Goal: Information Seeking & Learning: Learn about a topic

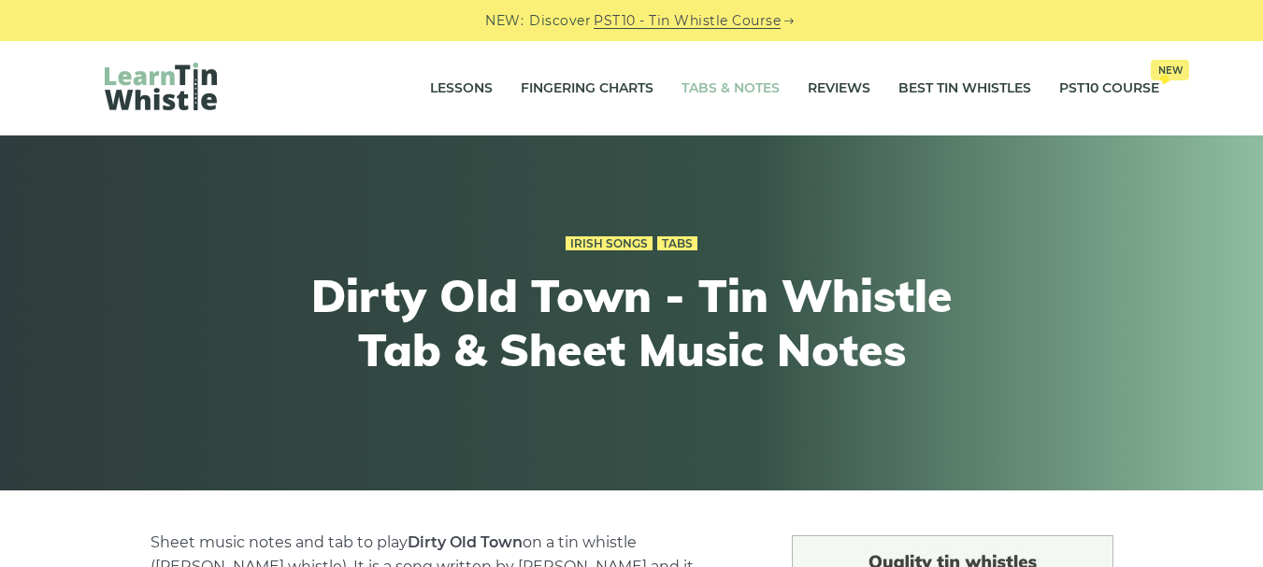
click at [716, 90] on link "Tabs & Notes" at bounding box center [730, 88] width 98 height 47
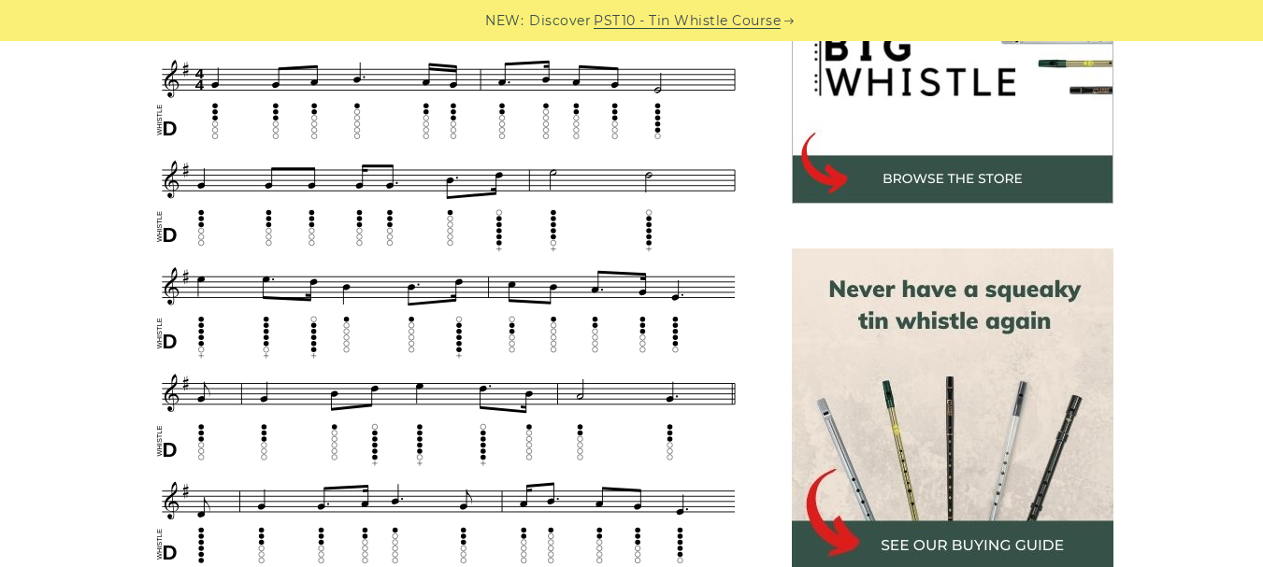
scroll to position [652, 0]
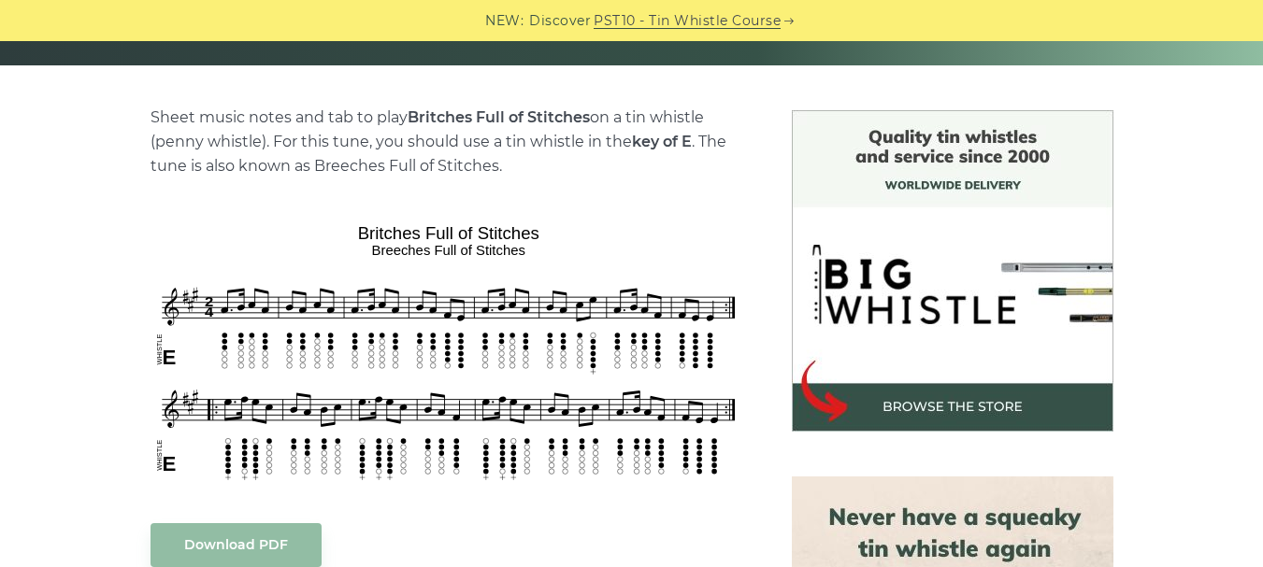
scroll to position [389, 0]
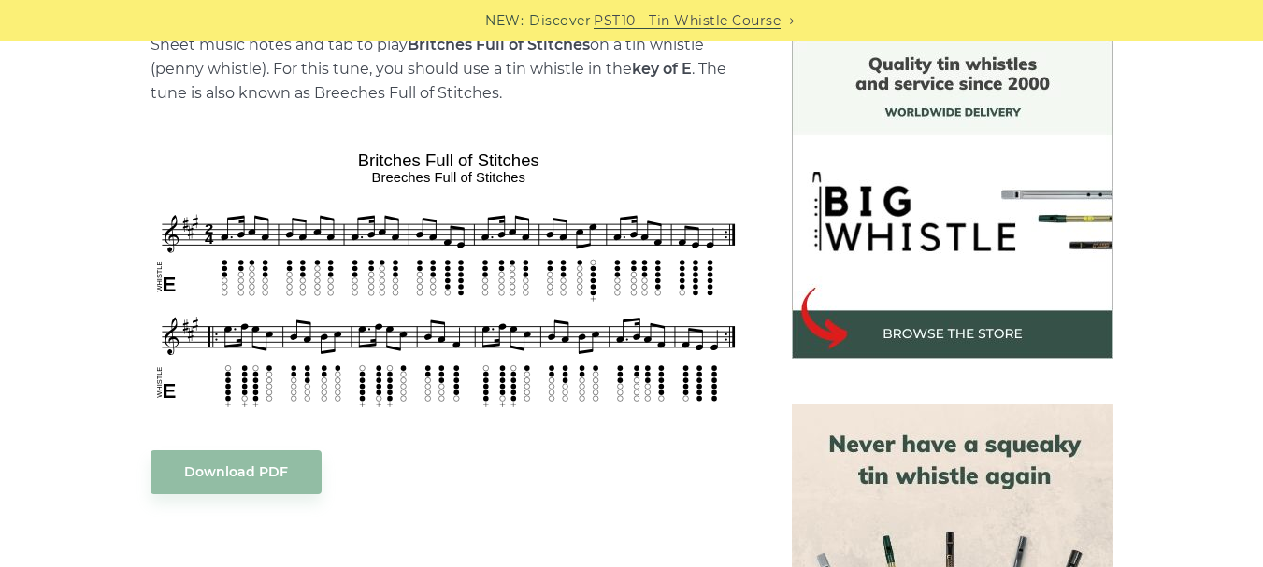
scroll to position [509, 0]
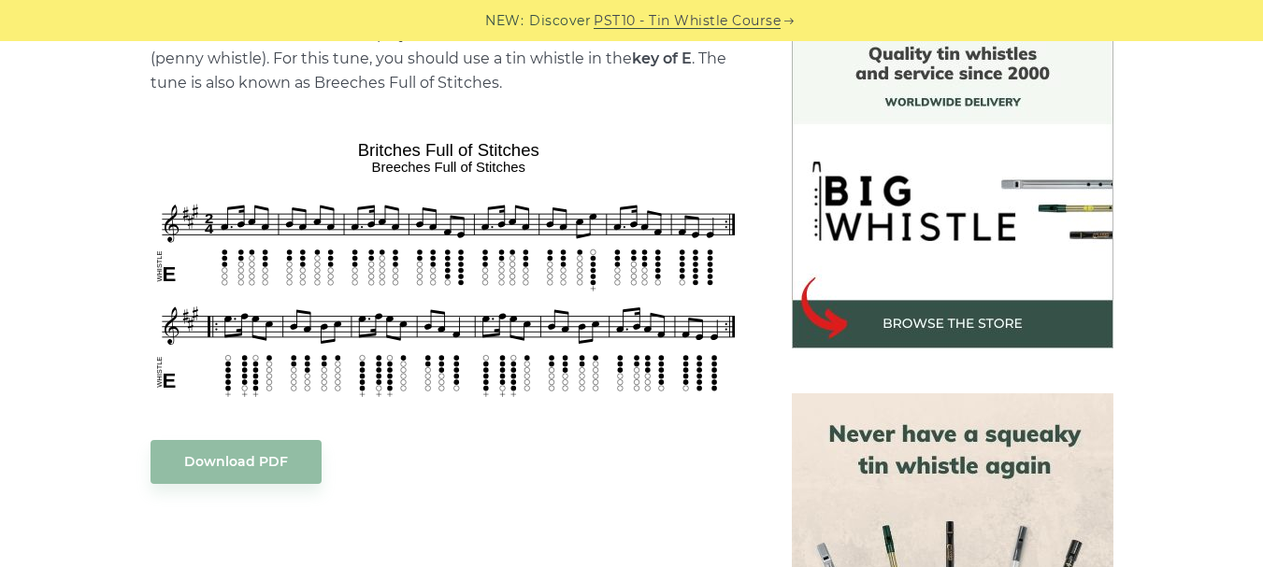
click at [1157, 267] on div "Sheet music notes and tab to play Britches Full of Stitches on a tin whistle (p…" at bounding box center [631, 565] width 1099 height 1076
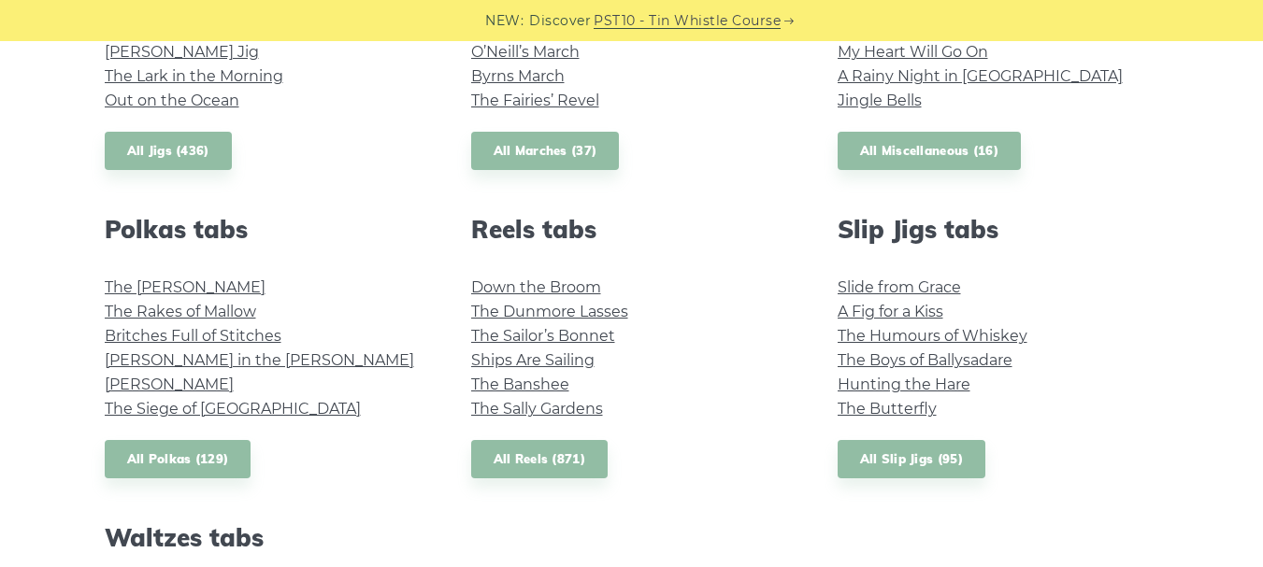
scroll to position [1232, 0]
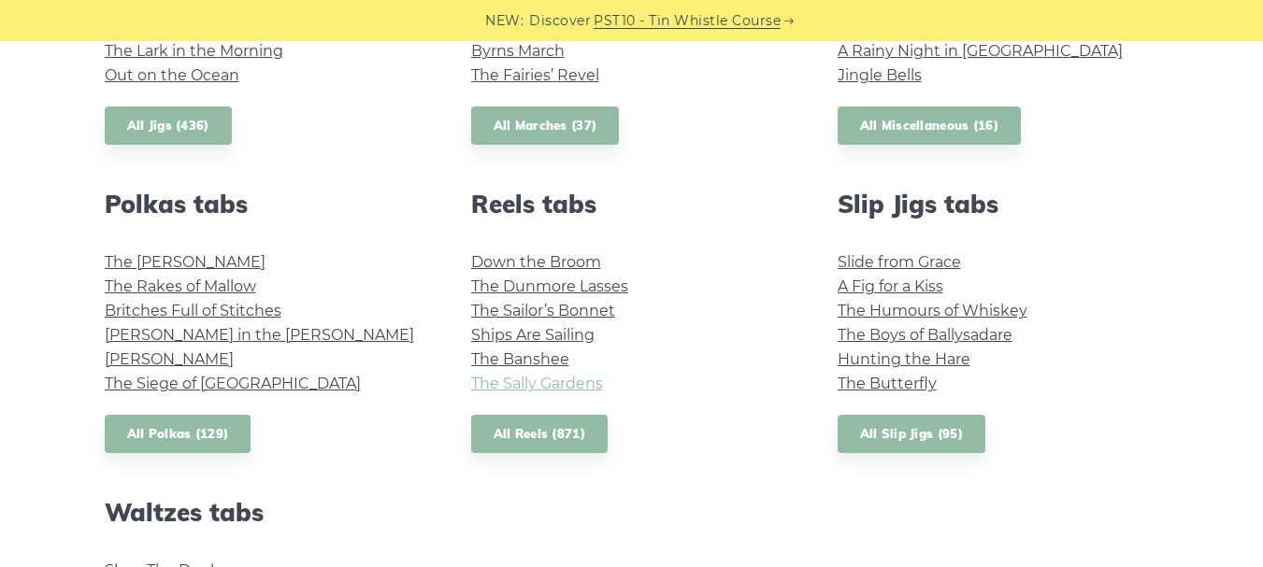
click at [568, 385] on link "The Sally Gardens" at bounding box center [537, 384] width 132 height 18
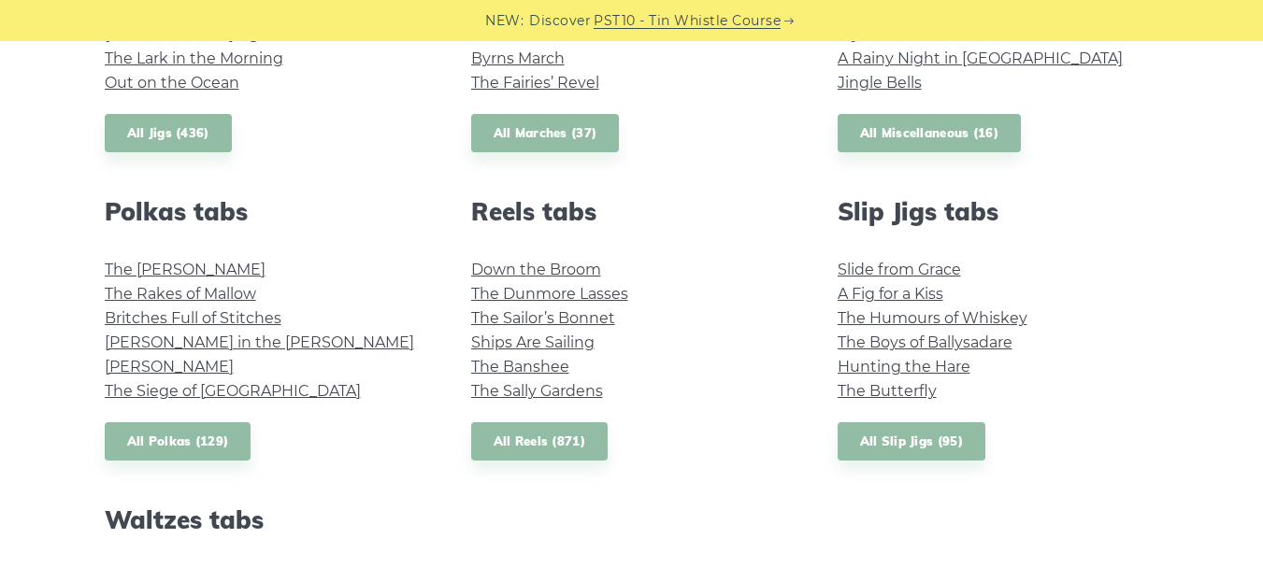
scroll to position [1221, 0]
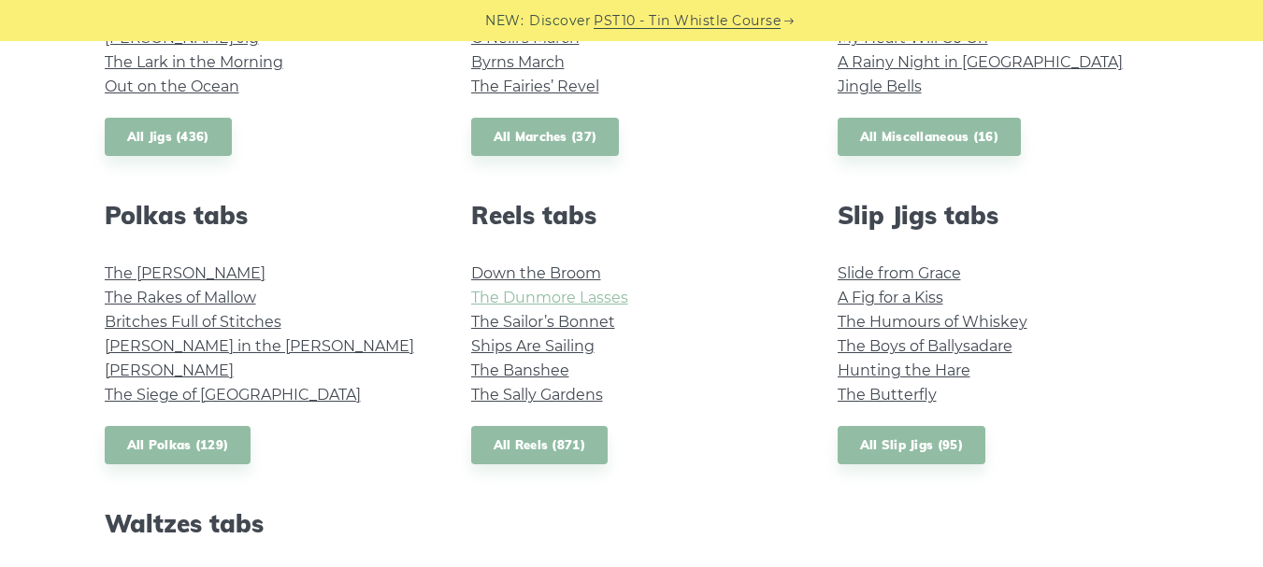
click at [519, 302] on link "The Dunmore Lasses" at bounding box center [549, 298] width 157 height 18
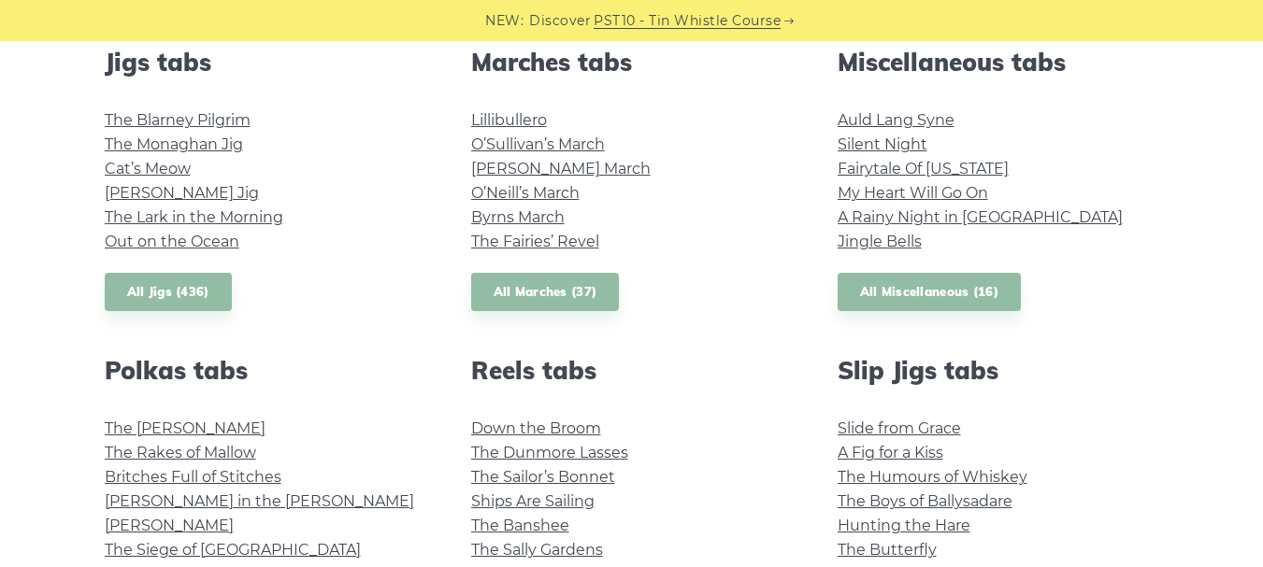
scroll to position [1048, 0]
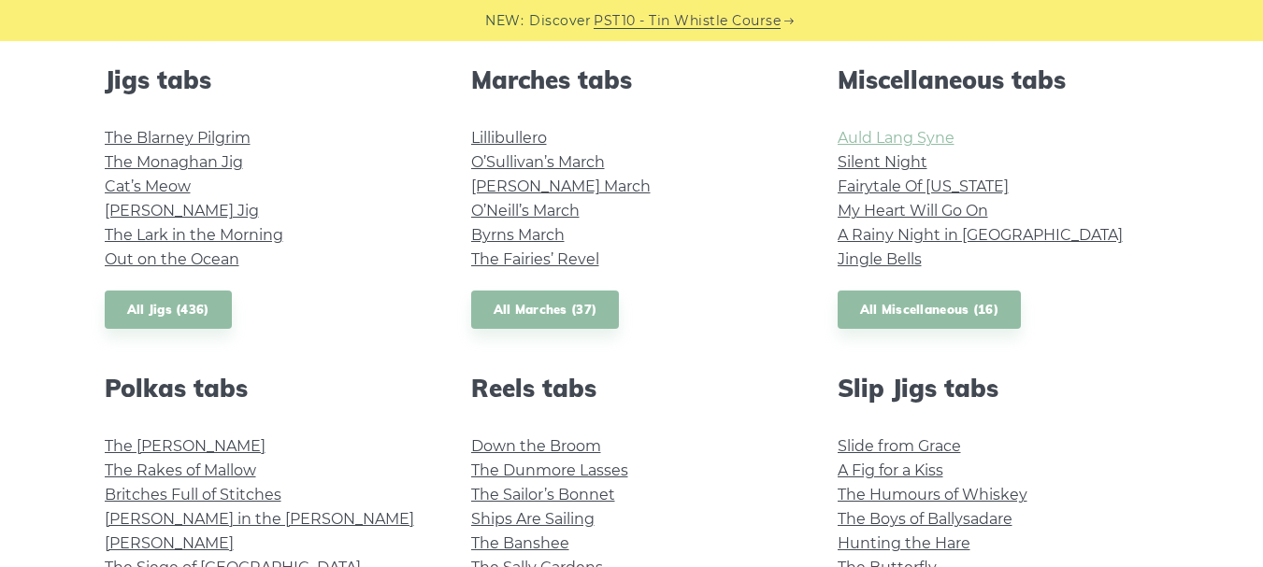
click at [892, 138] on link "Auld Lang Syne" at bounding box center [896, 138] width 117 height 18
click at [908, 310] on link "All Miscellaneous (16)" at bounding box center [930, 310] width 184 height 38
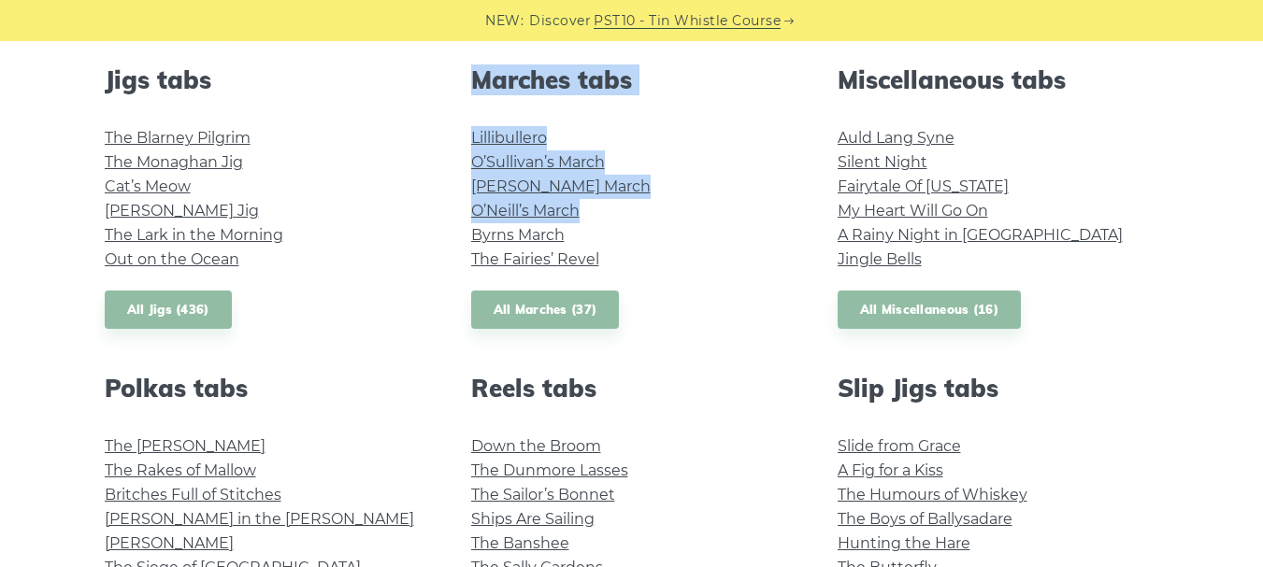
drag, startPoint x: 464, startPoint y: 238, endPoint x: 398, endPoint y: 342, distance: 122.7
click at [398, 342] on div "Popular tin whistle songs & tunes Wild Rover Inisheer Galway Girl Whiskey in th…" at bounding box center [631, 239] width 1099 height 1502
click at [342, 304] on div "Jigs tabs The Blarney Pilgrim The Monaghan Jig Cat’s Meow Fraher’s Jig The Lark…" at bounding box center [265, 197] width 366 height 264
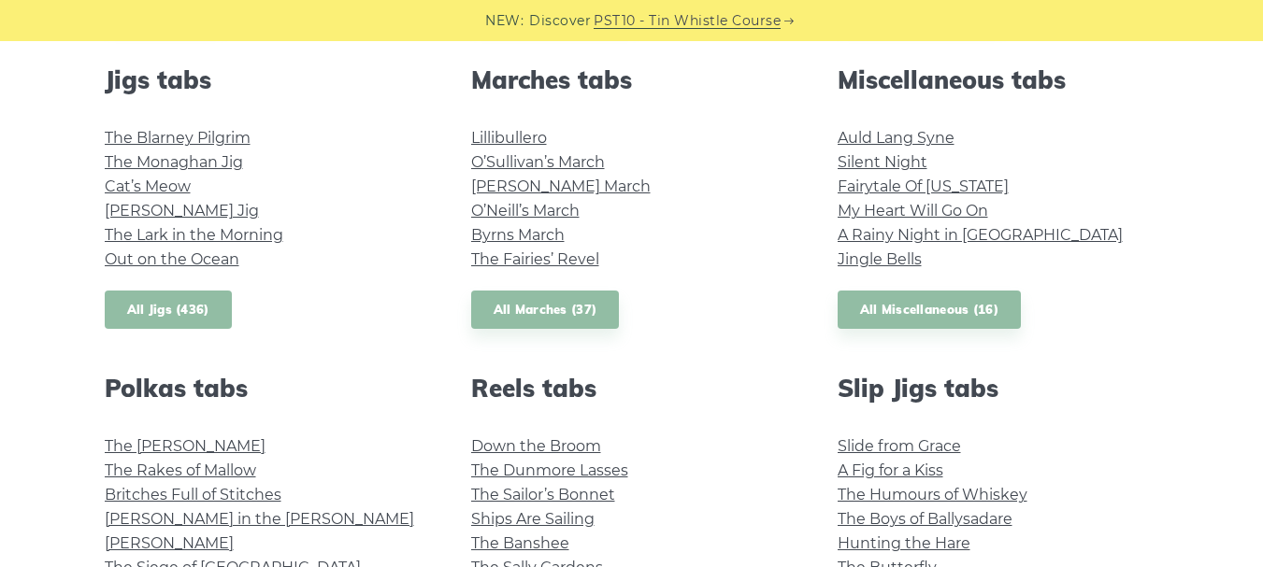
click at [194, 297] on link "All Jigs (436)" at bounding box center [168, 310] width 127 height 38
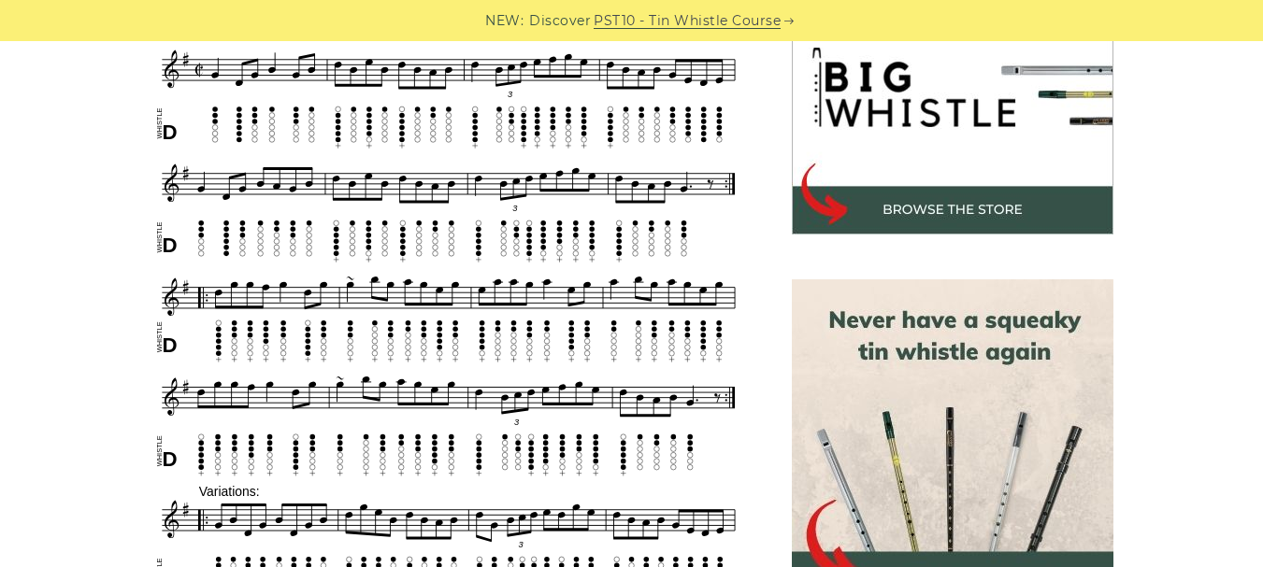
scroll to position [624, 0]
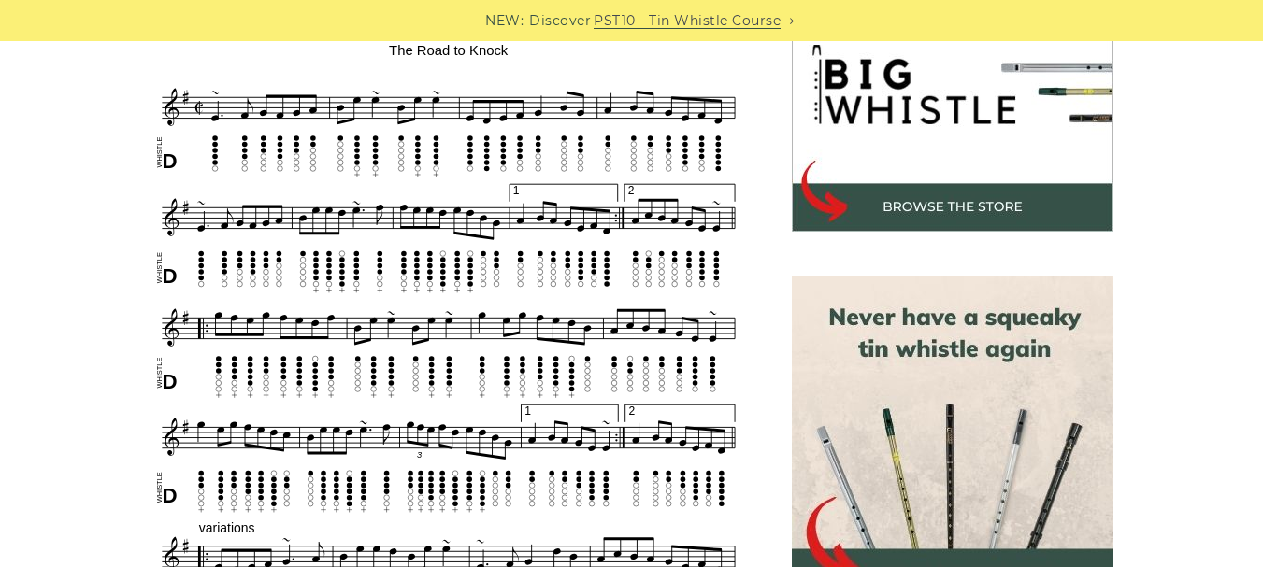
scroll to position [626, 0]
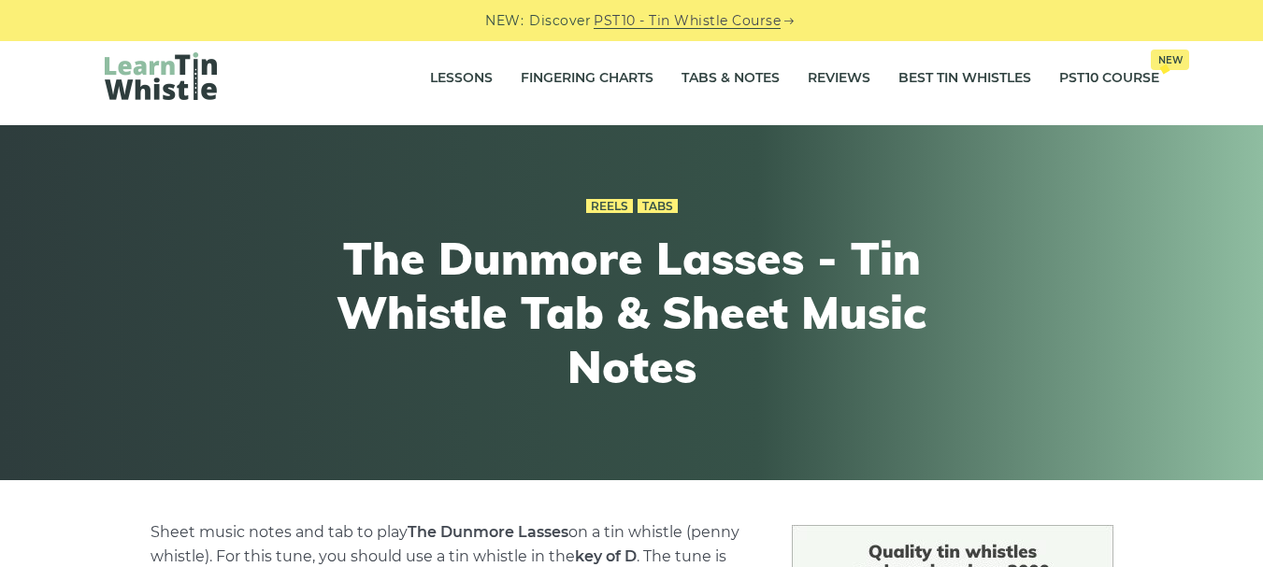
scroll to position [0, 0]
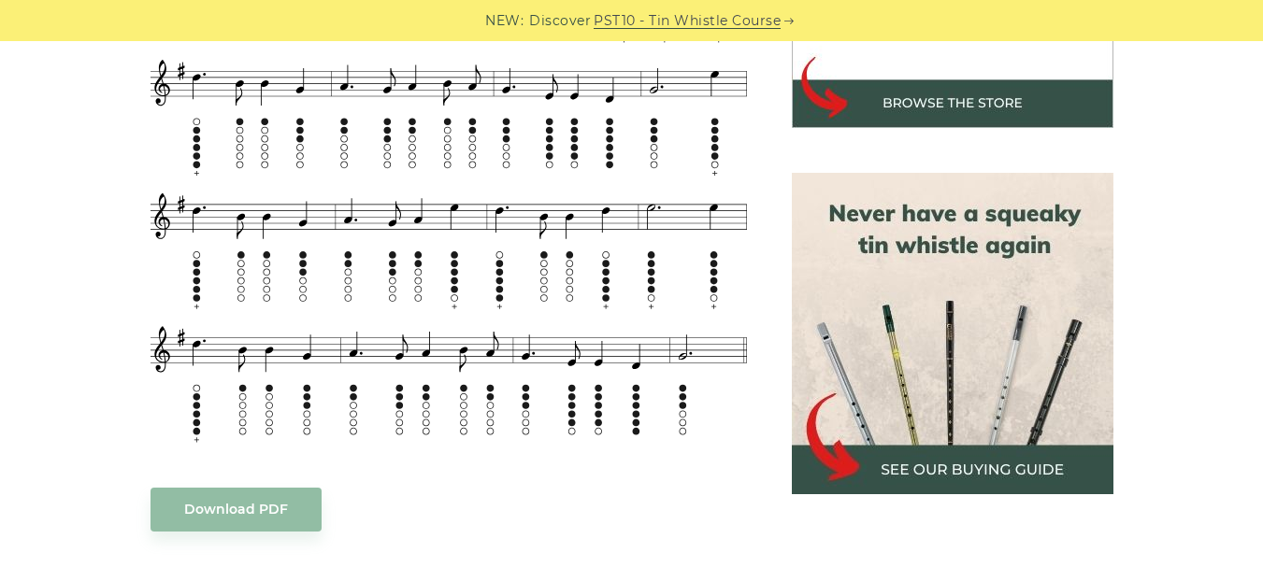
scroll to position [731, 0]
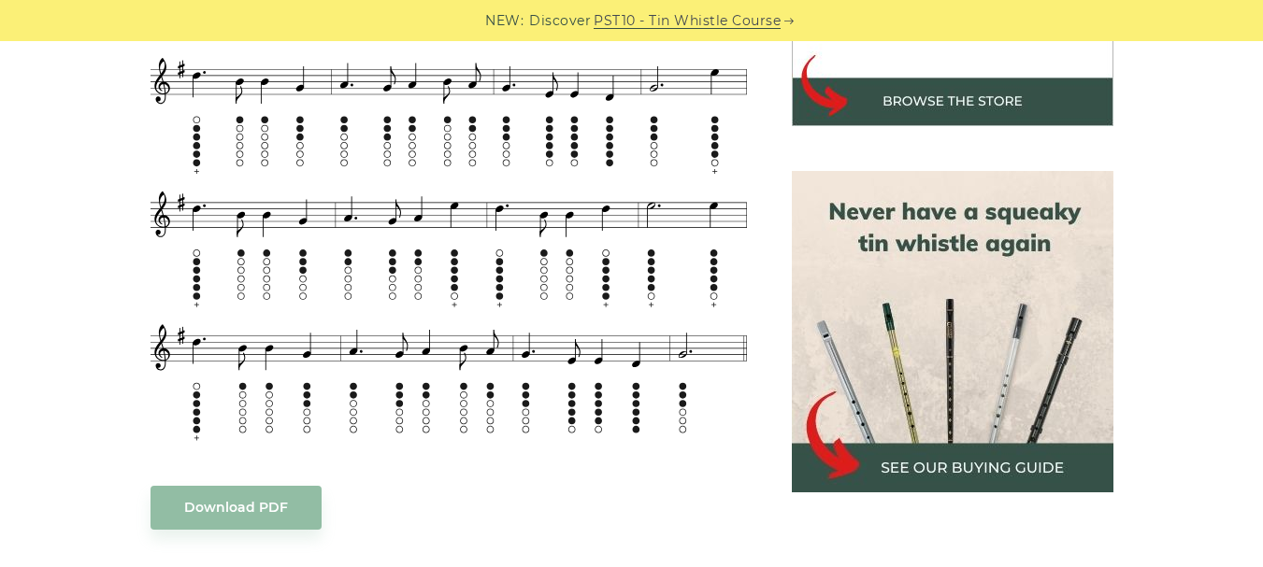
click at [1212, 416] on div "Sheet music notes and tab to play [PERSON_NAME] [PERSON_NAME] Syne on a tin whi…" at bounding box center [631, 477] width 1263 height 1344
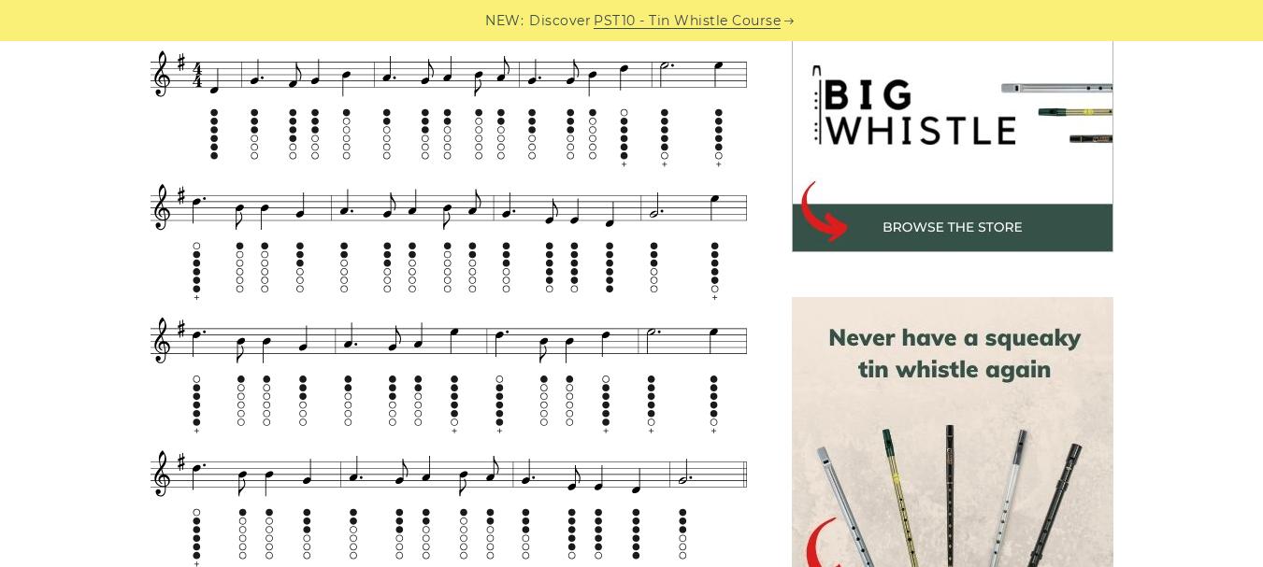
scroll to position [614, 0]
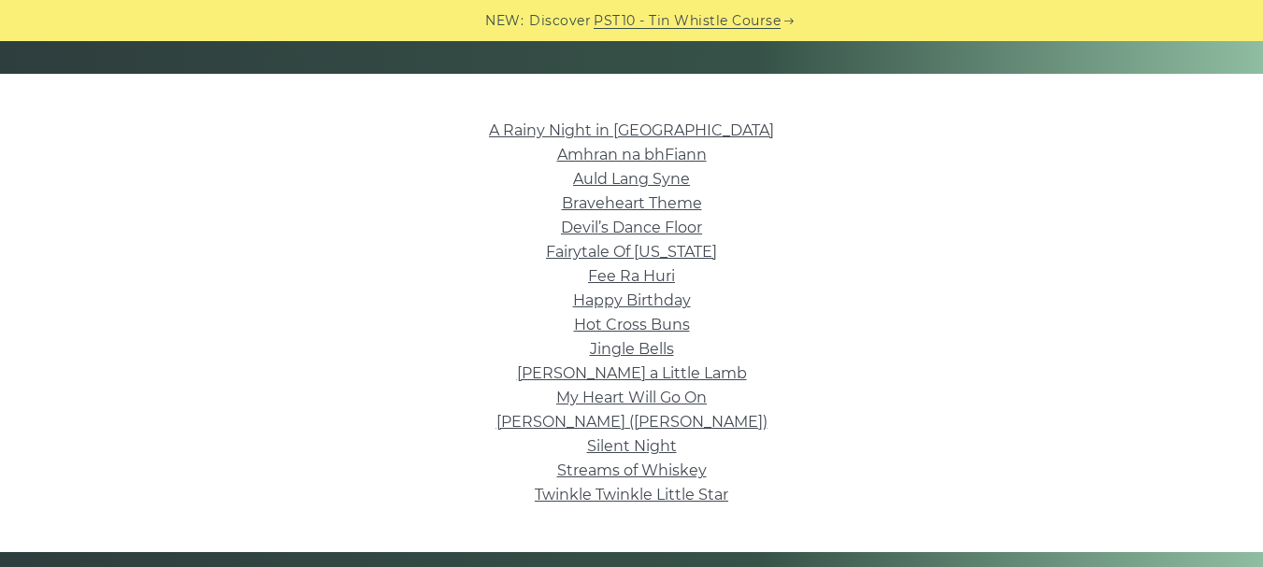
scroll to position [415, 0]
